Goal: Find specific page/section: Find specific page/section

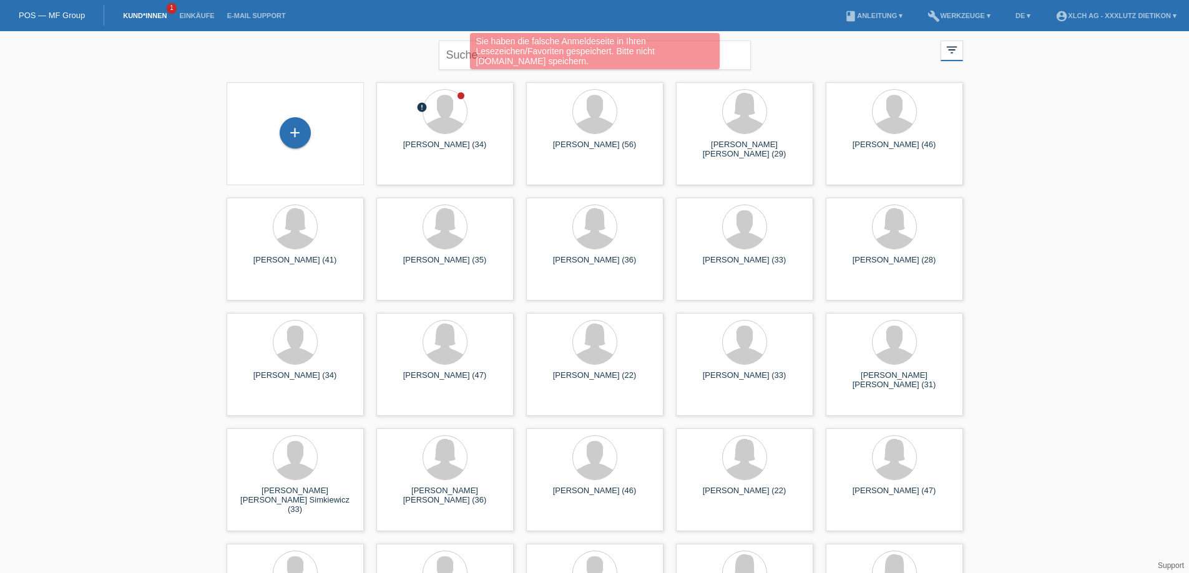
click at [372, 49] on div "Sie haben die falsche Anmeldeseite in Ihren Lesezeichen/Favoriten gespeichert. …" at bounding box center [594, 52] width 713 height 39
click at [461, 55] on div "Sie haben die falsche Anmeldeseite in Ihren Lesezeichen/Favoriten gespeichert. …" at bounding box center [594, 52] width 713 height 39
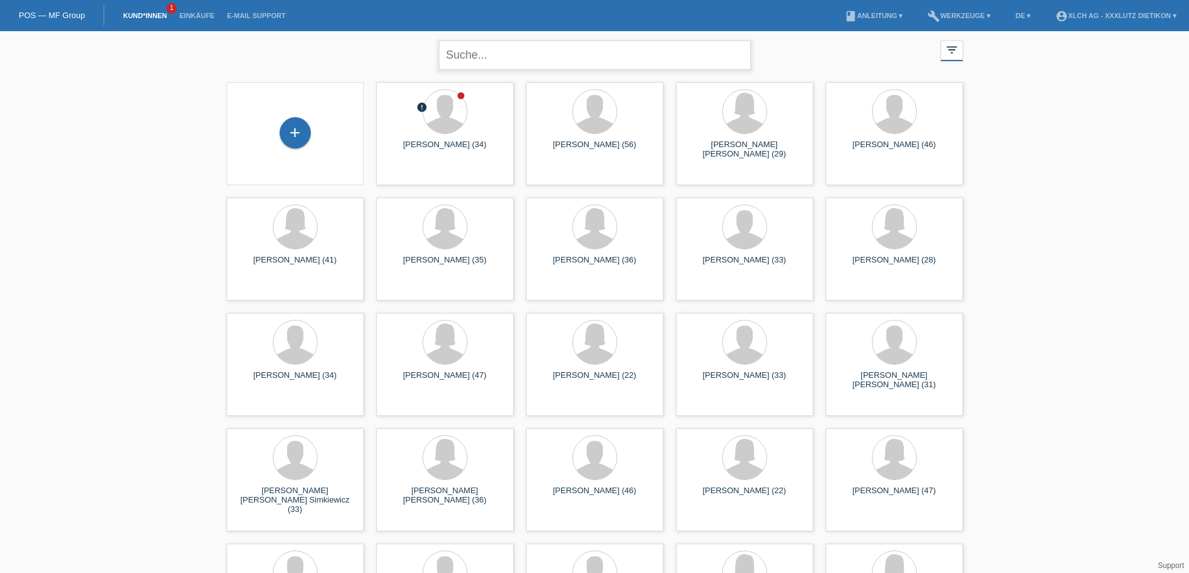
click at [461, 55] on input "text" at bounding box center [595, 55] width 312 height 29
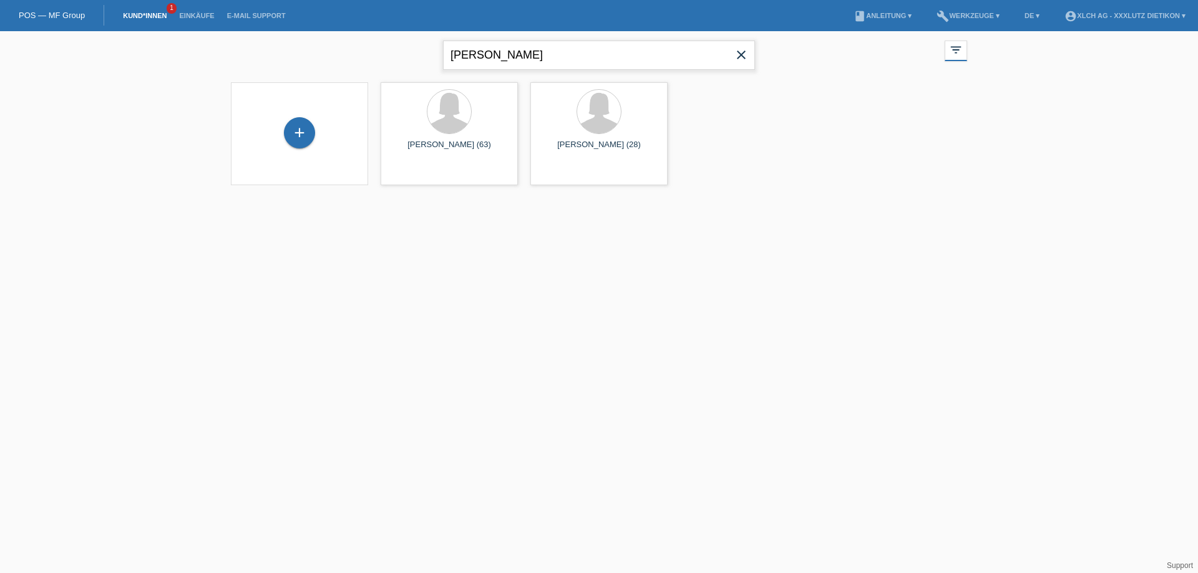
click at [485, 56] on input "anita" at bounding box center [599, 55] width 312 height 29
type input "a"
click at [140, 15] on link "Kund*innen" at bounding box center [145, 15] width 56 height 7
click at [489, 56] on input "anita" at bounding box center [599, 55] width 312 height 29
type input "a"
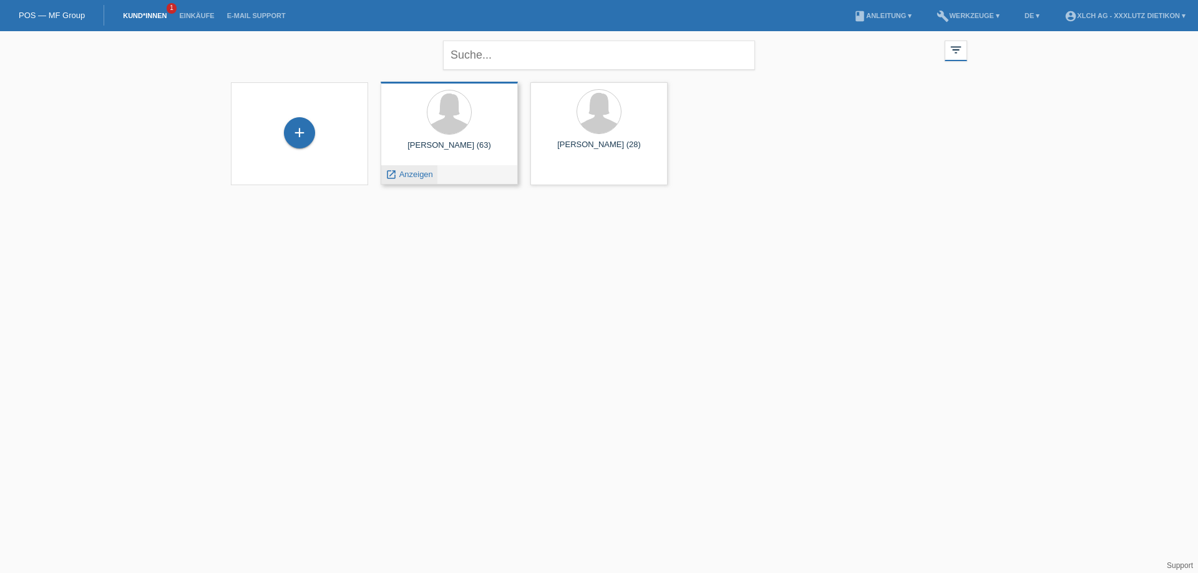
click at [418, 173] on span "Anzeigen" at bounding box center [416, 174] width 34 height 9
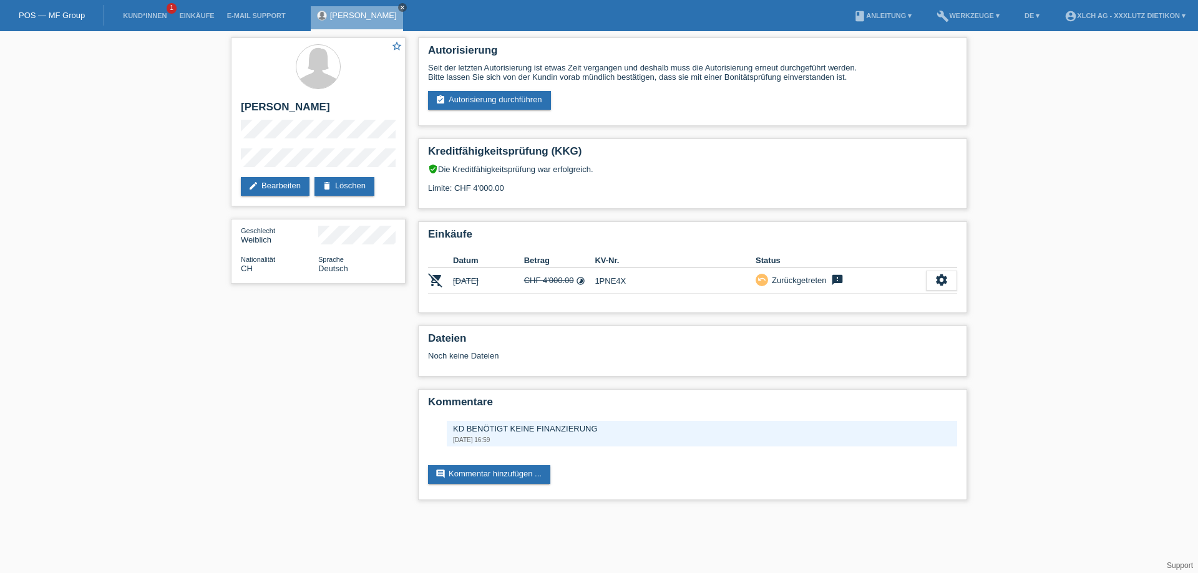
click at [399, 5] on icon "close" at bounding box center [402, 7] width 6 height 6
click at [135, 9] on li "Kund*innen 1" at bounding box center [145, 16] width 56 height 32
click at [142, 15] on link "Kund*innen" at bounding box center [145, 15] width 56 height 7
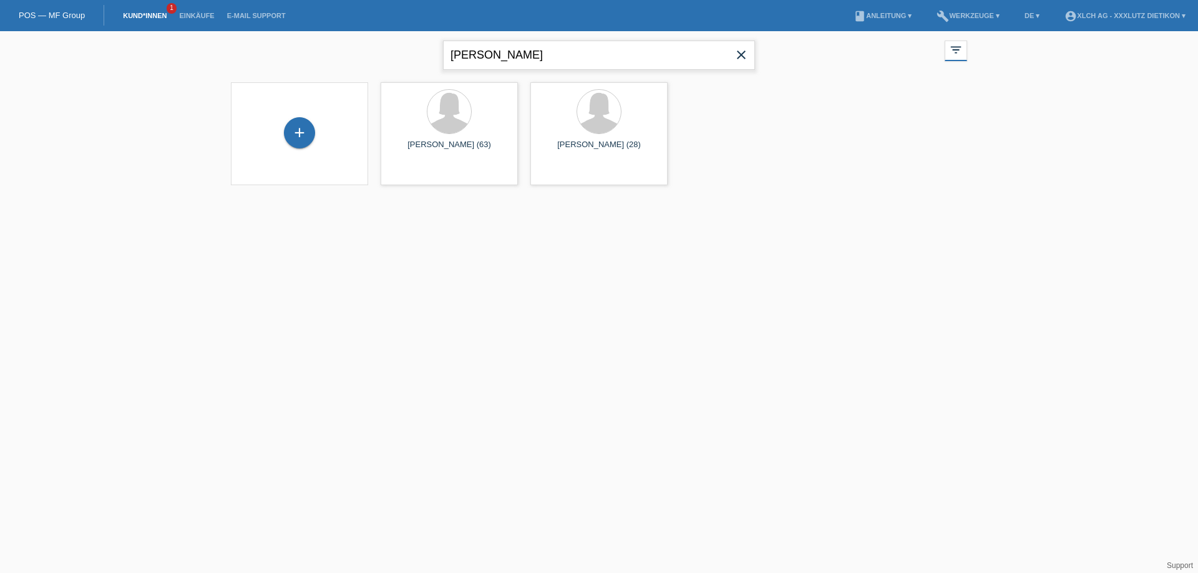
click at [528, 63] on input "[PERSON_NAME]" at bounding box center [599, 55] width 312 height 29
type input "a"
